Goal: Task Accomplishment & Management: Manage account settings

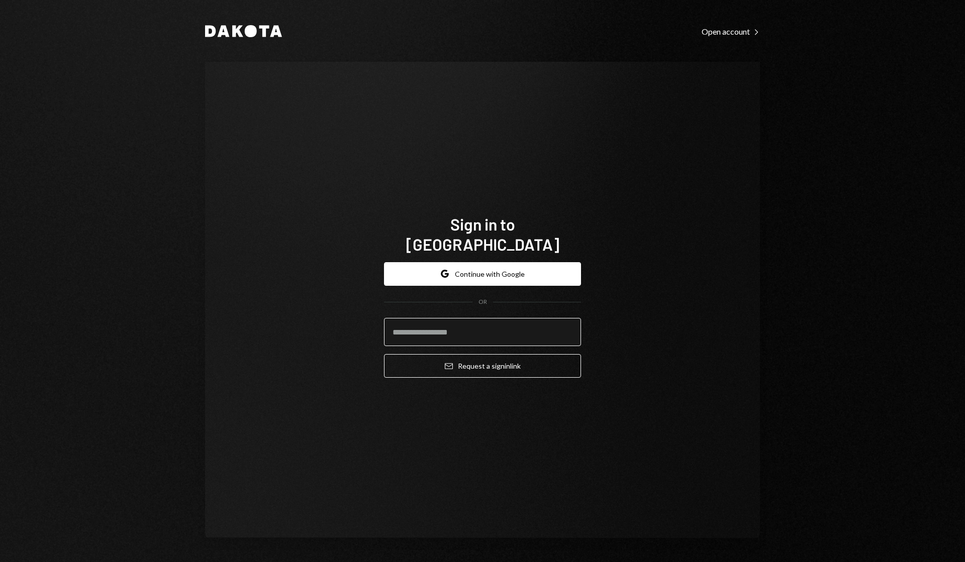
click at [460, 327] on input "email" at bounding box center [482, 332] width 197 height 28
type input "**********"
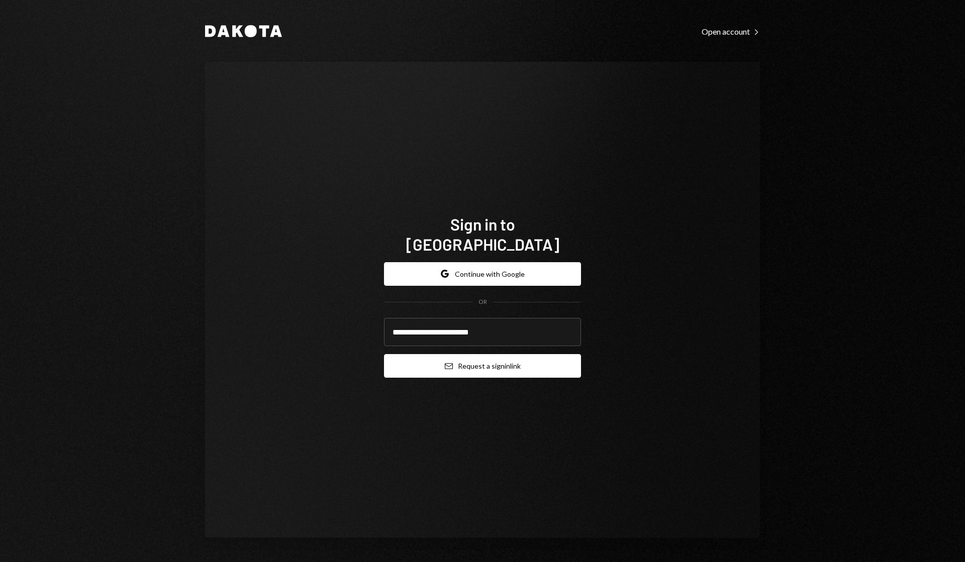
click at [440, 356] on button "Email Request a sign in link" at bounding box center [482, 366] width 197 height 24
